Goal: Task Accomplishment & Management: Use online tool/utility

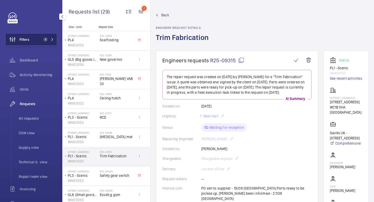
scroll to position [6, 0]
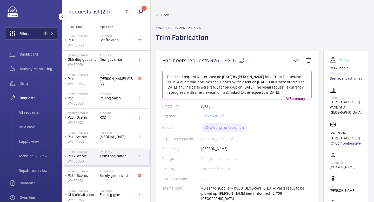
click at [33, 32] on button "Filters 1" at bounding box center [31, 33] width 52 height 12
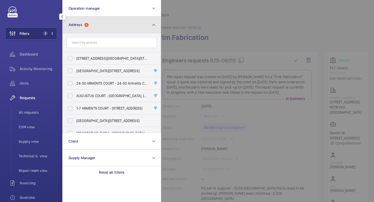
click at [86, 26] on span "1" at bounding box center [86, 25] width 4 height 4
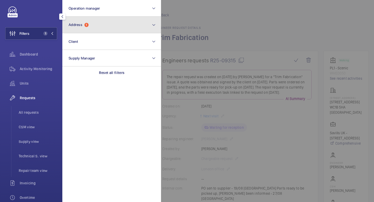
click at [100, 27] on button "Address 1" at bounding box center [111, 25] width 99 height 17
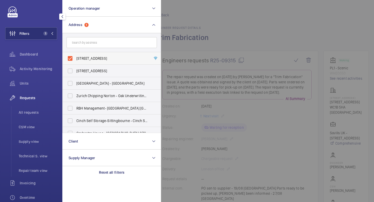
click at [87, 59] on span "[STREET_ADDRESS]" at bounding box center [111, 58] width 71 height 5
click at [75, 59] on input "[STREET_ADDRESS]" at bounding box center [70, 58] width 10 height 10
checkbox input "false"
click at [101, 38] on input "text" at bounding box center [111, 42] width 90 height 11
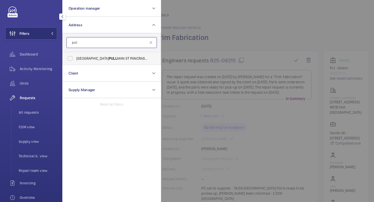
type input "pull"
click at [81, 58] on span "[GEOGRAPHIC_DATA] PULL MAN ST PANCRAS - H5309, [GEOGRAPHIC_DATA] PULL MAN [GEOG…" at bounding box center [111, 58] width 71 height 5
click at [75, 58] on input "[GEOGRAPHIC_DATA] PULL MAN ST PANCRAS - H5309, [GEOGRAPHIC_DATA] PULL MAN [GEOG…" at bounding box center [70, 58] width 10 height 10
checkbox input "true"
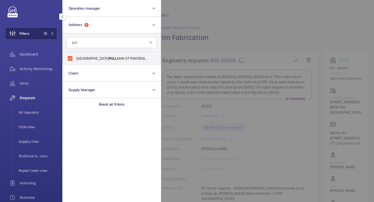
click at [52, 33] on mat-icon at bounding box center [52, 33] width 3 height 3
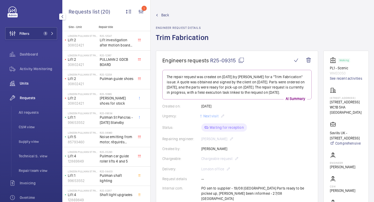
click at [30, 83] on span "Units" at bounding box center [38, 83] width 37 height 5
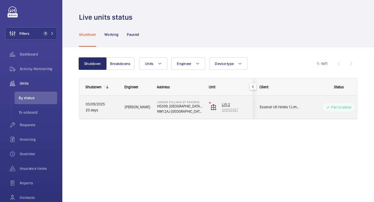
click at [211, 107] on img at bounding box center [213, 107] width 6 height 6
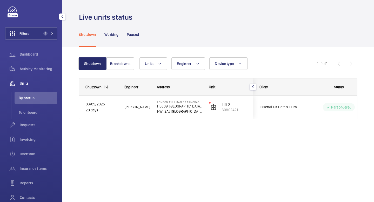
click at [27, 82] on span "Units" at bounding box center [38, 83] width 37 height 5
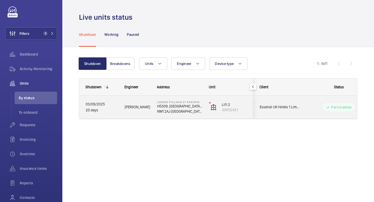
click at [339, 108] on p "Part ordered" at bounding box center [341, 107] width 20 height 5
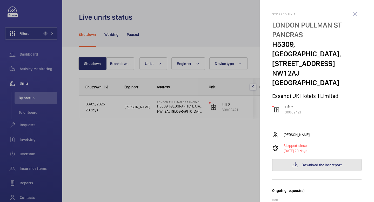
click at [321, 163] on span "Download the last report" at bounding box center [321, 165] width 40 height 4
click at [46, 35] on div at bounding box center [187, 101] width 374 height 202
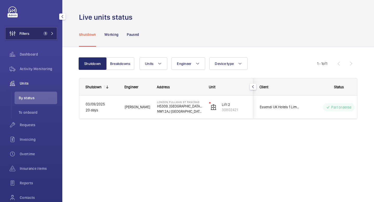
click at [52, 35] on span "1" at bounding box center [47, 33] width 12 height 4
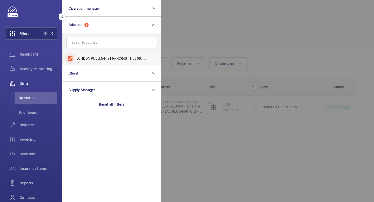
click at [69, 61] on input "LONDON PULLMAN ST PANCRAS - H5309, [GEOGRAPHIC_DATA], [STREET_ADDRESS]" at bounding box center [70, 58] width 10 height 10
checkbox input "false"
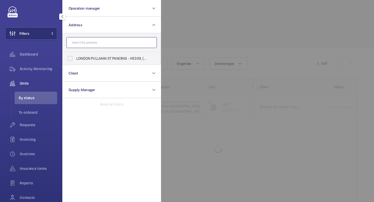
click at [93, 44] on input "text" at bounding box center [111, 42] width 90 height 11
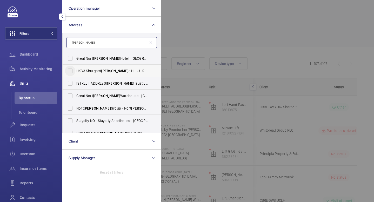
type input "[PERSON_NAME]"
click at [71, 71] on input "UK33 Shurgard [PERSON_NAME] e [PERSON_NAME] - UK33 Shurgard [PERSON_NAME] e [PE…" at bounding box center [70, 71] width 10 height 10
checkbox input "true"
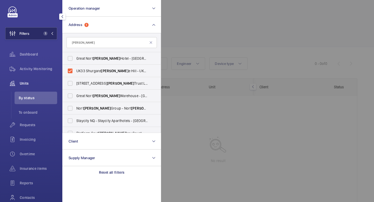
click at [51, 35] on span "1" at bounding box center [47, 33] width 12 height 4
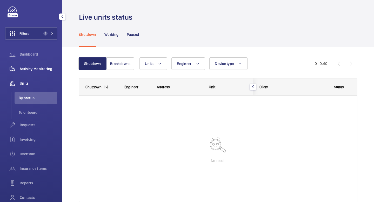
click at [35, 72] on div "Activity Monitoring" at bounding box center [31, 69] width 52 height 12
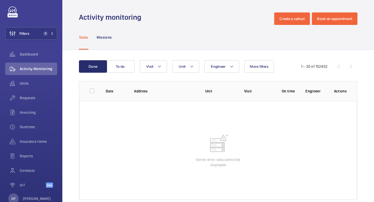
scroll to position [10, 0]
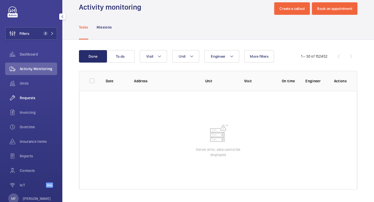
click at [31, 98] on span "Requests" at bounding box center [38, 97] width 37 height 5
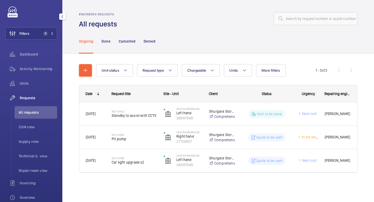
click at [42, 94] on div "Requests" at bounding box center [31, 98] width 52 height 12
click at [37, 99] on span "Requests" at bounding box center [38, 97] width 37 height 5
click at [39, 71] on span "Activity Monitoring" at bounding box center [38, 68] width 37 height 5
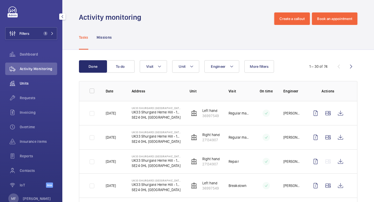
click at [30, 83] on span "Units" at bounding box center [38, 83] width 37 height 5
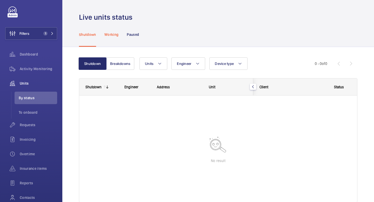
click at [114, 35] on p "Working" at bounding box center [111, 34] width 14 height 5
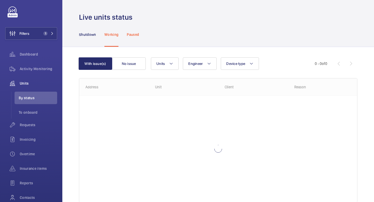
click at [129, 36] on p "Paused" at bounding box center [133, 34] width 12 height 5
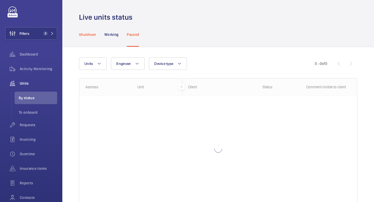
click at [89, 35] on p "Shutdown" at bounding box center [87, 34] width 17 height 5
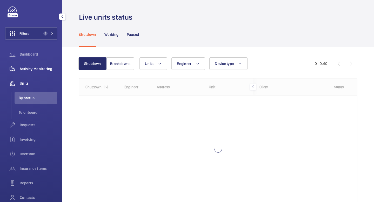
click at [36, 70] on span "Activity Monitoring" at bounding box center [38, 68] width 37 height 5
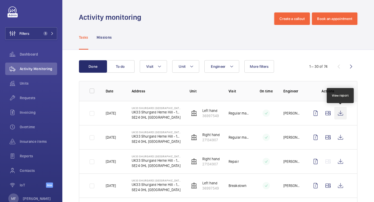
click at [342, 114] on wm-front-icon-button at bounding box center [340, 113] width 12 height 12
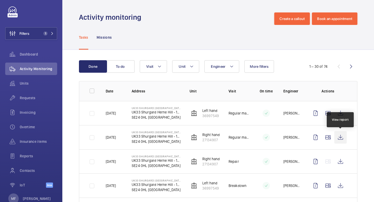
click at [341, 139] on wm-front-icon-button at bounding box center [340, 137] width 12 height 12
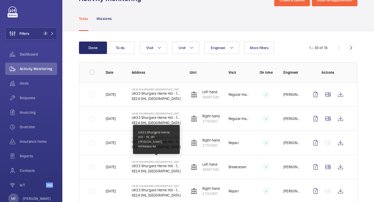
scroll to position [21, 0]
